Goal: Find specific page/section: Find specific page/section

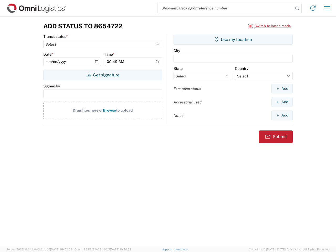
click at [225, 8] on input "search" at bounding box center [225, 8] width 136 height 10
click at [297, 8] on icon at bounding box center [296, 8] width 7 height 7
click at [313, 8] on icon at bounding box center [312, 8] width 8 height 8
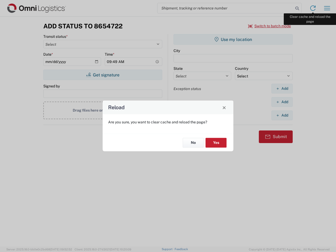
click at [327, 8] on div "Reload Are you sure, you want to clear cache and reload the page? No Yes" at bounding box center [168, 126] width 336 height 252
click at [269, 26] on div "Reload Are you sure, you want to clear cache and reload the page? No Yes" at bounding box center [168, 126] width 336 height 252
click at [103, 75] on div "Reload Are you sure, you want to clear cache and reload the page? No Yes" at bounding box center [168, 126] width 336 height 252
click at [233, 39] on div "Reload Are you sure, you want to clear cache and reload the page? No Yes" at bounding box center [168, 126] width 336 height 252
click at [282, 88] on div "Reload Are you sure, you want to clear cache and reload the page? No Yes" at bounding box center [168, 126] width 336 height 252
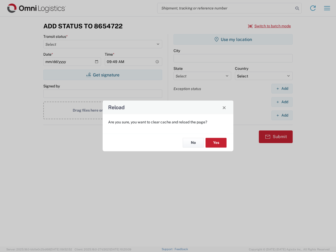
click at [282, 102] on div "Reload Are you sure, you want to clear cache and reload the page? No Yes" at bounding box center [168, 126] width 336 height 252
click at [282, 115] on div "Reload Are you sure, you want to clear cache and reload the page? No Yes" at bounding box center [168, 126] width 336 height 252
